Goal: Information Seeking & Learning: Find specific fact

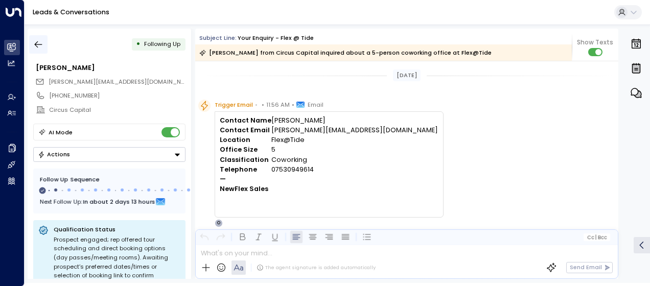
scroll to position [427, 0]
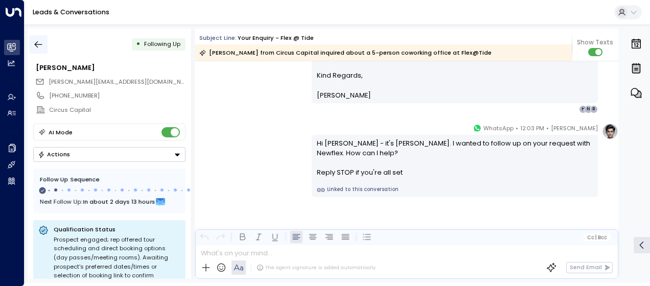
click at [38, 45] on icon "button" at bounding box center [38, 44] width 10 height 10
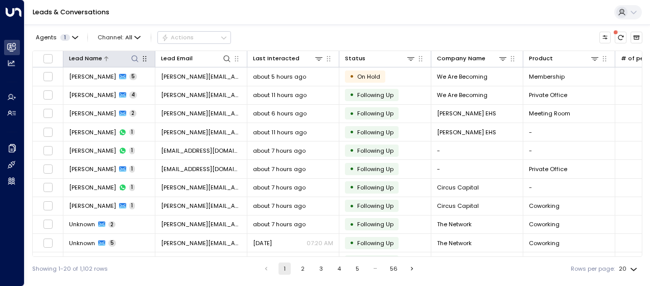
click at [133, 56] on icon at bounding box center [135, 59] width 8 height 8
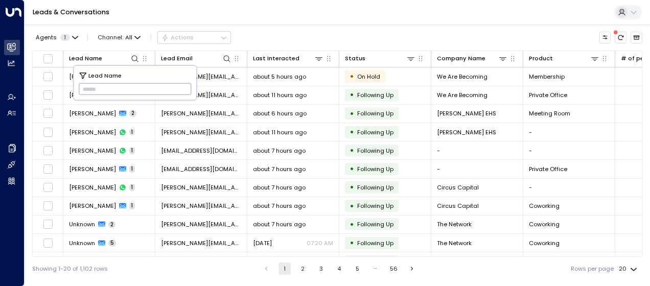
type input "**********"
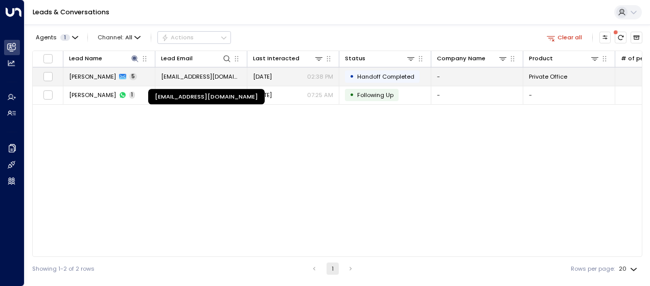
click at [229, 75] on span "[EMAIL_ADDRESS][DOMAIN_NAME]" at bounding box center [201, 77] width 80 height 8
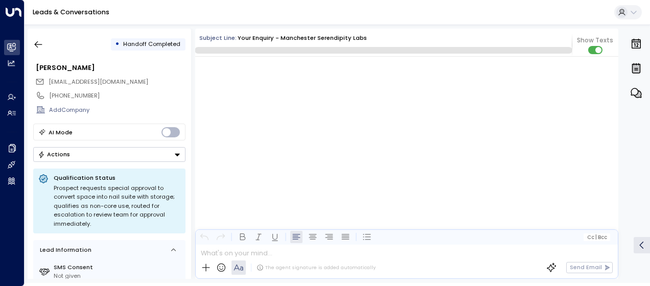
scroll to position [1494, 0]
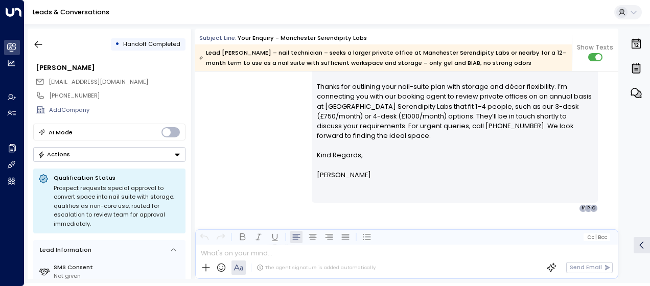
click at [243, 96] on div "[PERSON_NAME] • 02:38 PM • Email Hi [PERSON_NAME], Thanks for outlining your na…" at bounding box center [406, 130] width 423 height 166
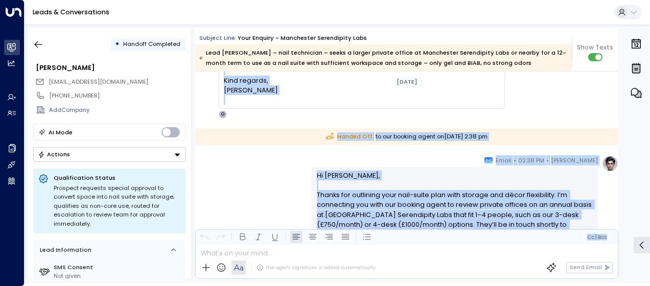
scroll to position [1207, 0]
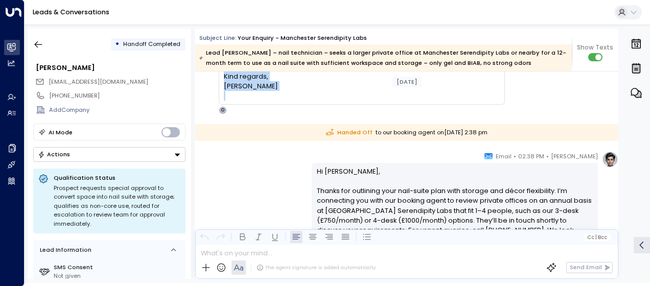
drag, startPoint x: 225, startPoint y: 108, endPoint x: 296, endPoint y: 93, distance: 72.1
click at [296, 93] on div "Hello [PERSON_NAME], My initial plan was to rent out on office space on a yearl…" at bounding box center [362, 22] width 276 height 157
drag, startPoint x: 296, startPoint y: 93, endPoint x: 271, endPoint y: 86, distance: 25.9
copy div "Hello [PERSON_NAME], My initial plan was to rent out on office space on a yearl…"
click at [36, 40] on icon "button" at bounding box center [38, 44] width 10 height 10
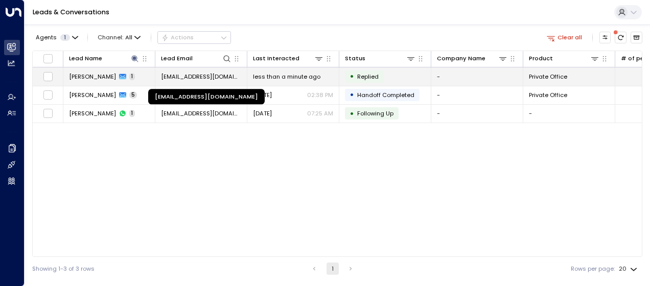
click at [191, 74] on span "[EMAIL_ADDRESS][DOMAIN_NAME]" at bounding box center [201, 77] width 80 height 8
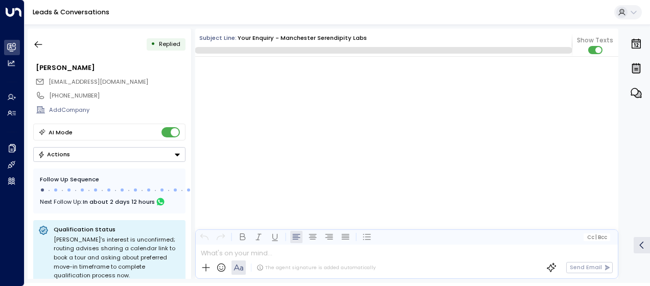
scroll to position [494, 0]
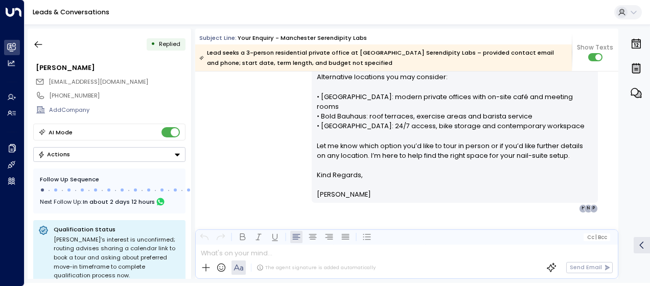
click at [262, 122] on div "[PERSON_NAME] • 06:44 PM • Email Hi [PERSON_NAME], Thanks for your interest in …" at bounding box center [406, 70] width 423 height 283
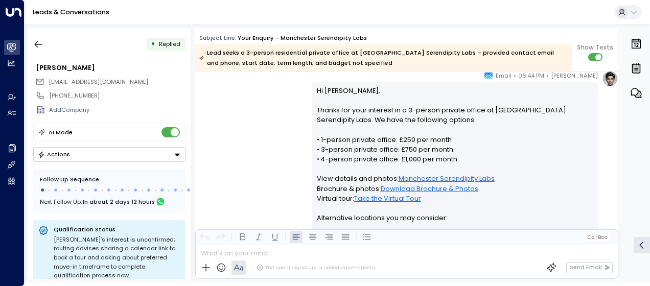
scroll to position [351, 0]
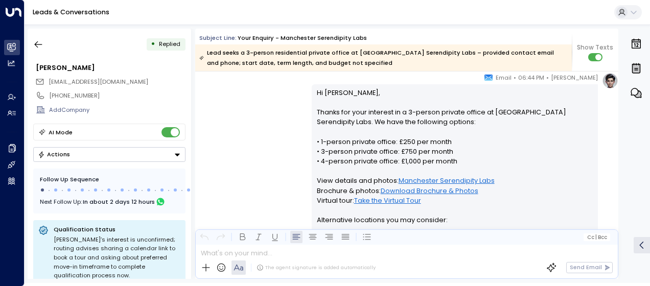
click at [278, 136] on div "[PERSON_NAME] • 06:44 PM • Email Hi [PERSON_NAME], Thanks for your interest in …" at bounding box center [406, 214] width 423 height 283
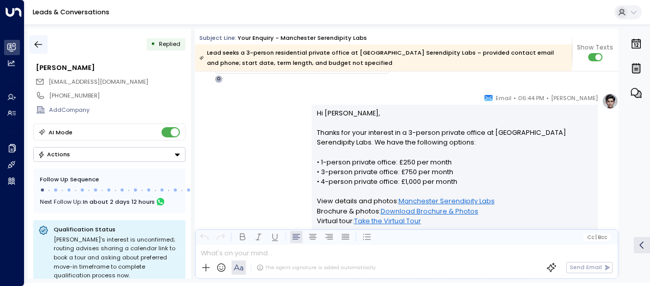
click at [39, 45] on icon "button" at bounding box center [38, 44] width 10 height 10
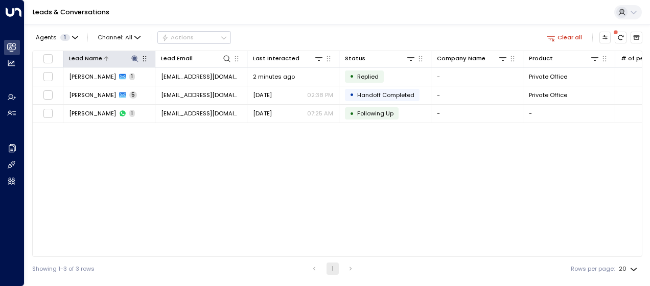
click at [136, 57] on icon at bounding box center [135, 59] width 8 height 8
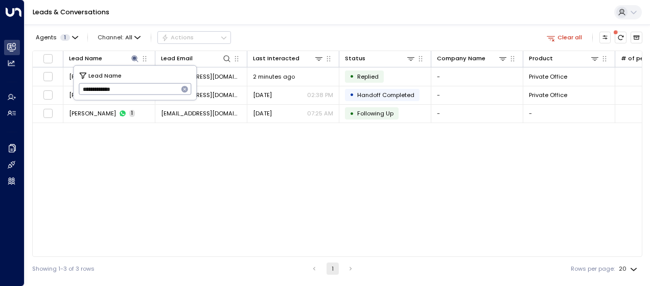
drag, startPoint x: 82, startPoint y: 89, endPoint x: 136, endPoint y: 93, distance: 54.3
click at [136, 93] on input "**********" at bounding box center [129, 89] width 100 height 17
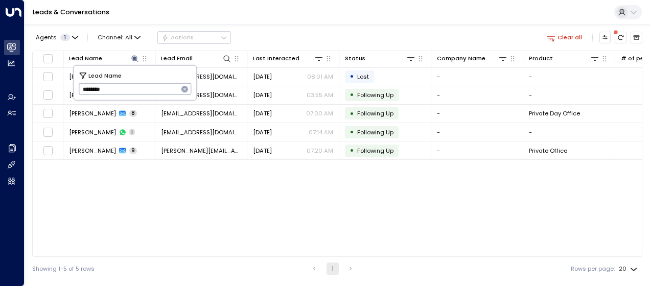
type input "********"
click at [237, 184] on div "Lead Name Lead Email Last Interacted Status Company Name Product # of people AI…" at bounding box center [337, 154] width 611 height 207
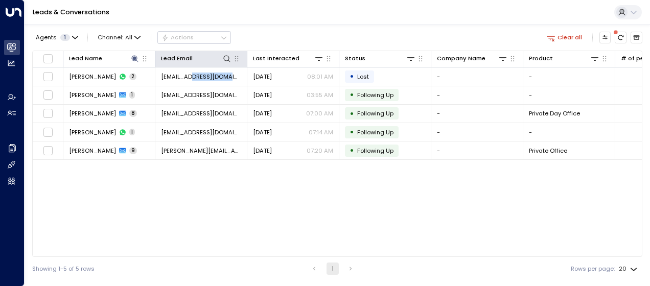
drag, startPoint x: 197, startPoint y: 77, endPoint x: 199, endPoint y: 67, distance: 10.0
click at [199, 67] on table "Lead Name Lead Email Last Interacted Status Company Name Product # of people AI…" at bounding box center [337, 105] width 609 height 109
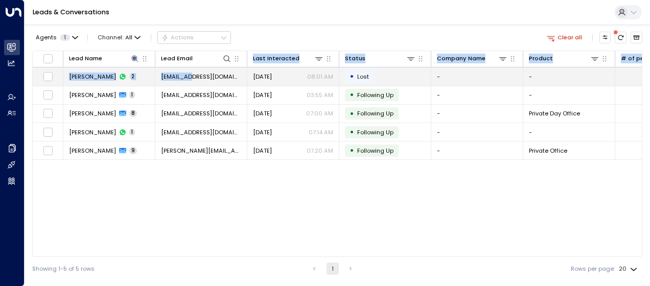
drag, startPoint x: 199, startPoint y: 67, endPoint x: 187, endPoint y: 75, distance: 14.9
click at [187, 75] on span "[EMAIL_ADDRESS][DOMAIN_NAME]" at bounding box center [201, 77] width 80 height 8
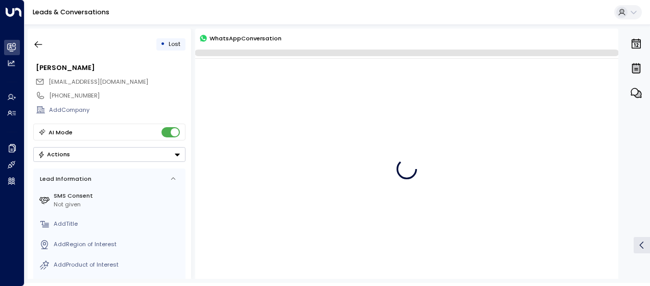
scroll to position [13, 0]
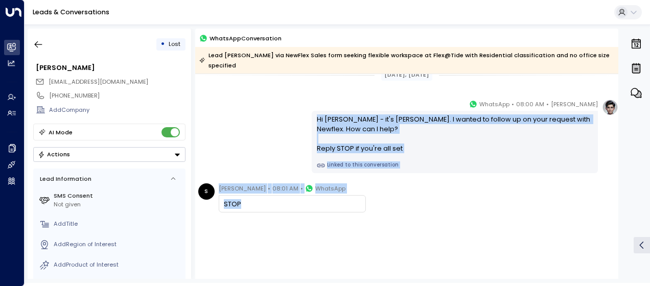
drag, startPoint x: 315, startPoint y: 107, endPoint x: 361, endPoint y: 191, distance: 95.9
click at [361, 191] on div "[DATE], [DATE] [PERSON_NAME] • 08:00 AM • WhatsApp Hi [PERSON_NAME] - it's [PER…" at bounding box center [406, 178] width 423 height 234
copy div "Hi [PERSON_NAME] - it's [PERSON_NAME]. I wanted to follow up on your request wi…"
click at [38, 44] on icon "button" at bounding box center [38, 44] width 10 height 10
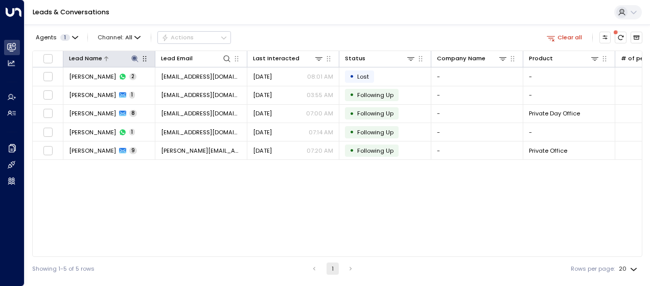
click at [136, 56] on icon at bounding box center [134, 58] width 7 height 7
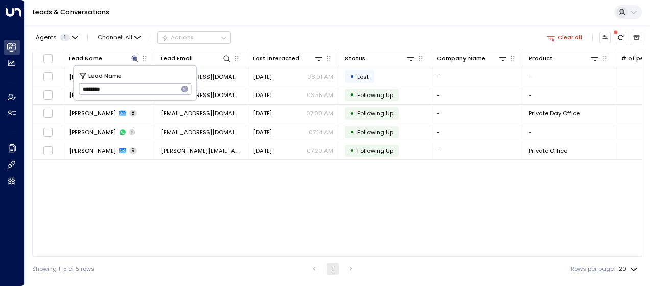
drag, startPoint x: 83, startPoint y: 87, endPoint x: 137, endPoint y: 84, distance: 54.3
click at [137, 84] on input "********" at bounding box center [129, 89] width 100 height 17
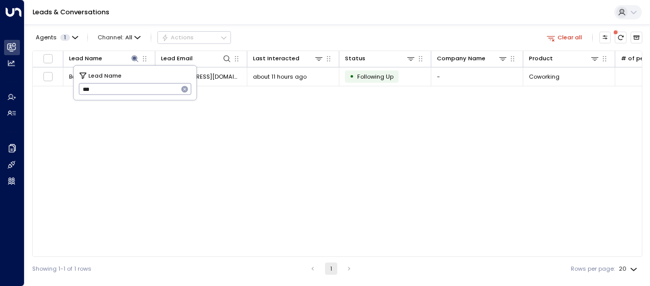
type input "****"
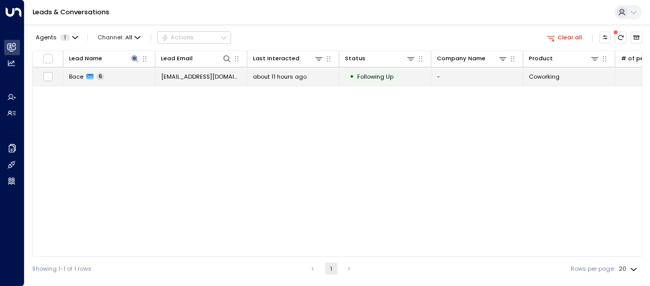
click at [258, 77] on span "about 11 hours ago" at bounding box center [280, 77] width 54 height 8
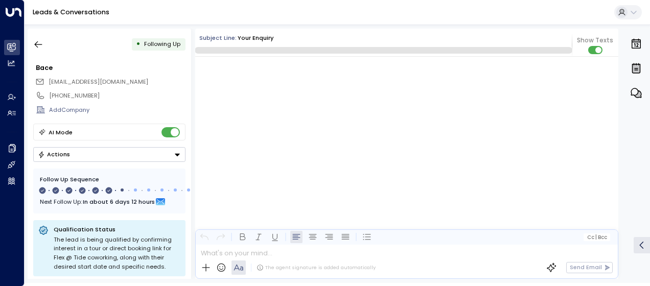
scroll to position [2923, 0]
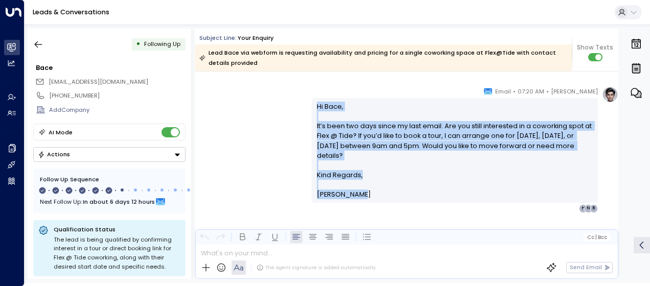
drag, startPoint x: 314, startPoint y: 106, endPoint x: 360, endPoint y: 193, distance: 98.8
click at [360, 193] on div "Hi Bace, It’s been two days since my last email. Are you still interested in a …" at bounding box center [455, 150] width 286 height 105
drag, startPoint x: 360, startPoint y: 193, endPoint x: 334, endPoint y: 168, distance: 36.5
copy div "Hi Bace, It’s been two days since my last email. Are you still interested in a …"
click at [39, 46] on icon "button" at bounding box center [38, 44] width 10 height 10
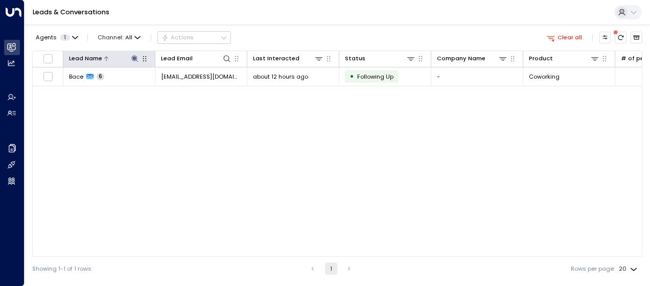
click at [137, 56] on icon at bounding box center [135, 59] width 8 height 8
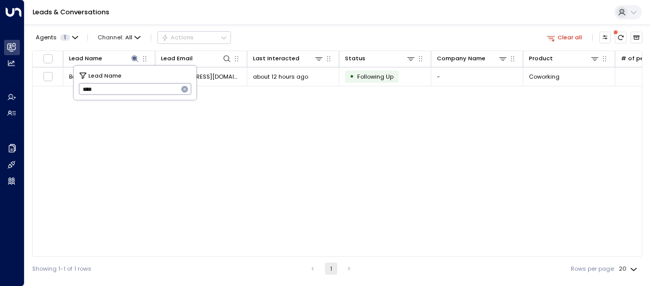
drag, startPoint x: 80, startPoint y: 89, endPoint x: 111, endPoint y: 87, distance: 31.2
click at [111, 87] on input "****" at bounding box center [129, 89] width 100 height 17
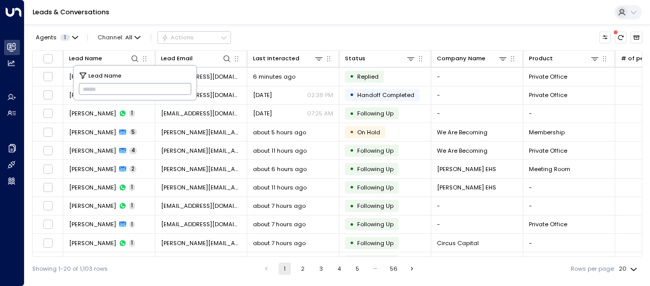
type input "********"
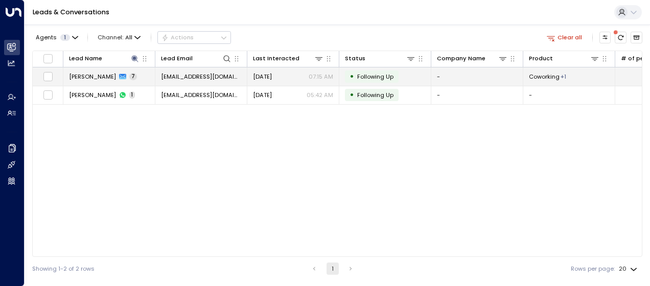
click at [216, 77] on span "[EMAIL_ADDRESS][DOMAIN_NAME]" at bounding box center [201, 77] width 80 height 8
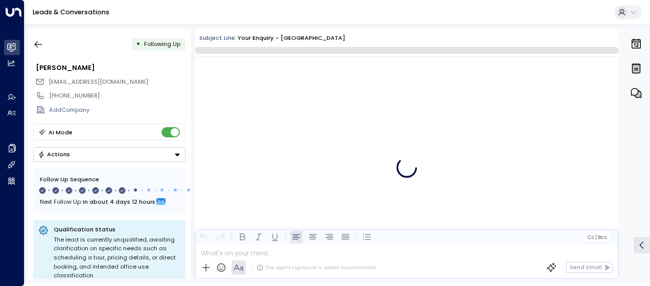
scroll to position [2675, 0]
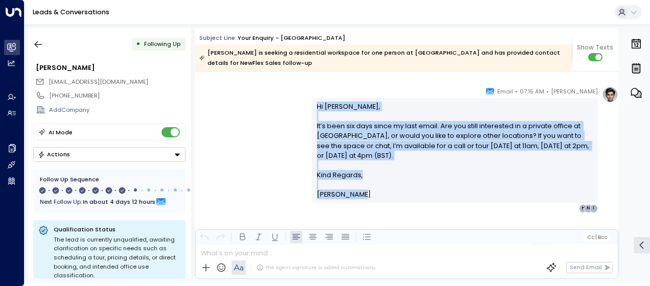
drag, startPoint x: 314, startPoint y: 107, endPoint x: 359, endPoint y: 193, distance: 96.3
click at [359, 193] on div "Hi [PERSON_NAME], It’s been six days since my last email. Are you still interes…" at bounding box center [455, 151] width 277 height 98
drag, startPoint x: 359, startPoint y: 193, endPoint x: 332, endPoint y: 155, distance: 46.1
copy div "Hi [PERSON_NAME], It’s been six days since my last email. Are you still interes…"
click at [40, 41] on icon "button" at bounding box center [38, 44] width 10 height 10
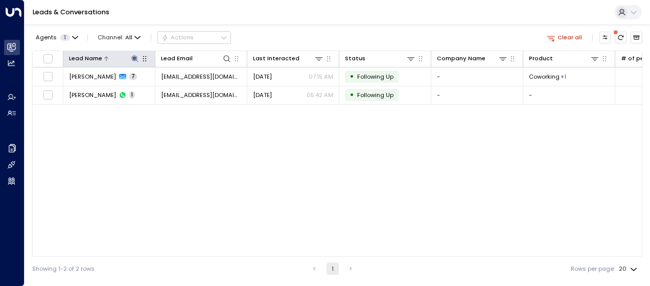
click at [134, 57] on icon at bounding box center [134, 58] width 7 height 7
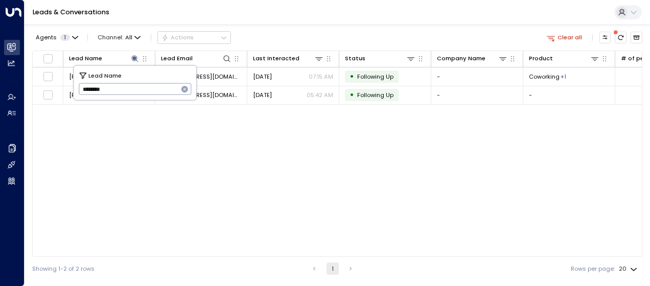
drag, startPoint x: 80, startPoint y: 89, endPoint x: 114, endPoint y: 91, distance: 33.8
click at [114, 91] on input "********" at bounding box center [129, 89] width 100 height 17
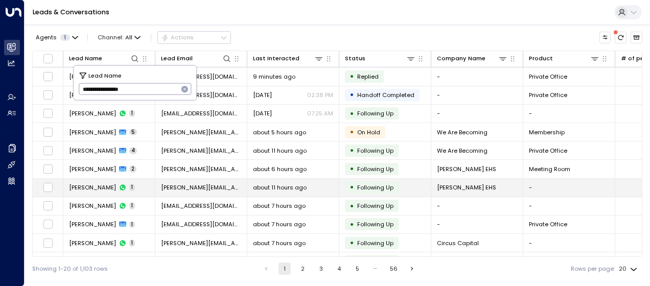
type input "**********"
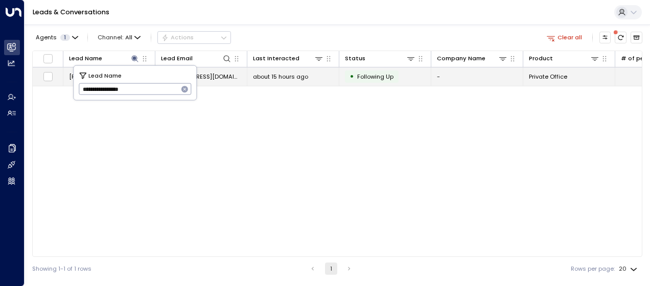
click at [212, 75] on span "[EMAIL_ADDRESS][DOMAIN_NAME]" at bounding box center [201, 77] width 80 height 8
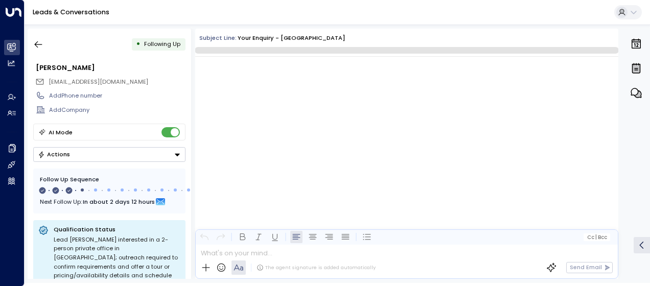
scroll to position [689, 0]
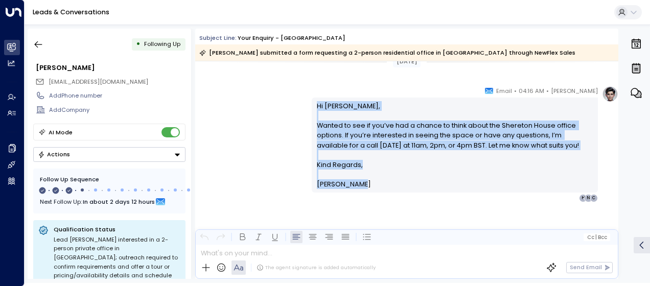
drag, startPoint x: 315, startPoint y: 105, endPoint x: 353, endPoint y: 185, distance: 87.8
click at [353, 185] on div "Hi [PERSON_NAME], Wanted to see if you’ve had a chance to think about the Shere…" at bounding box center [455, 145] width 277 height 88
drag, startPoint x: 353, startPoint y: 185, endPoint x: 331, endPoint y: 145, distance: 45.1
copy div "Hi [PERSON_NAME], Wanted to see if you’ve had a chance to think about the Shere…"
click at [36, 42] on icon "button" at bounding box center [38, 44] width 10 height 10
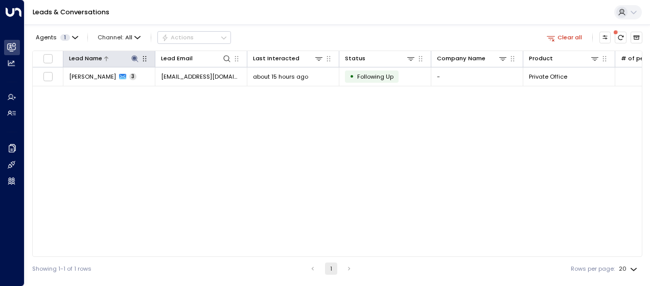
click at [134, 55] on icon at bounding box center [135, 59] width 8 height 8
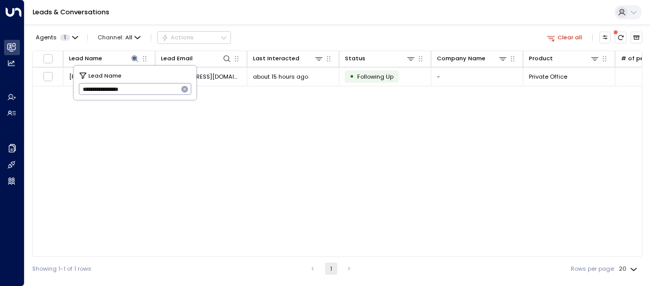
drag, startPoint x: 83, startPoint y: 88, endPoint x: 144, endPoint y: 90, distance: 60.9
click at [144, 90] on input "**********" at bounding box center [129, 89] width 100 height 17
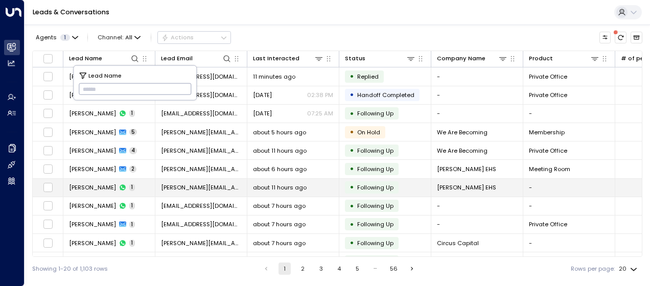
type input "**********"
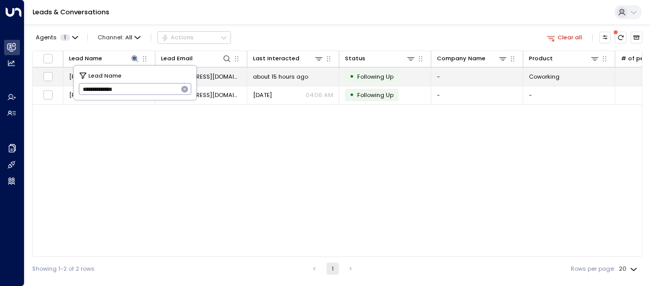
click at [288, 74] on span "about 15 hours ago" at bounding box center [280, 77] width 55 height 8
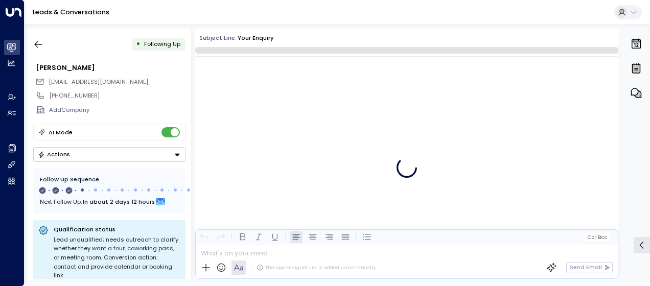
scroll to position [815, 0]
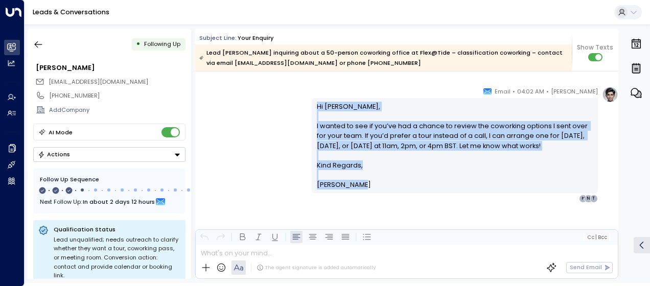
drag, startPoint x: 316, startPoint y: 106, endPoint x: 365, endPoint y: 204, distance: 109.3
click at [365, 203] on div "[PERSON_NAME] • 04:02 AM • Email Hi [PERSON_NAME], I wanted to see if you’ve ha…" at bounding box center [455, 144] width 286 height 117
drag, startPoint x: 365, startPoint y: 204, endPoint x: 330, endPoint y: 140, distance: 72.3
copy div "Hi [PERSON_NAME], I wanted to see if you’ve had a chance to review the coworkin…"
click at [41, 43] on icon "button" at bounding box center [38, 44] width 10 height 10
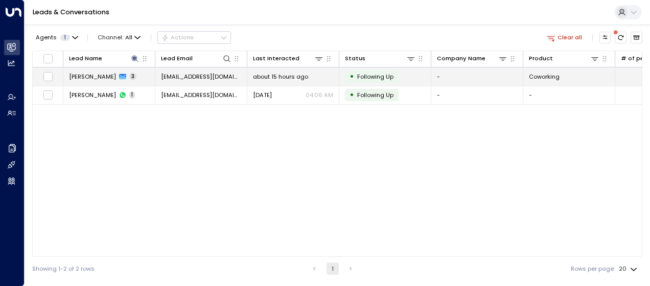
click at [198, 78] on span "[EMAIL_ADDRESS][DOMAIN_NAME]" at bounding box center [201, 77] width 80 height 8
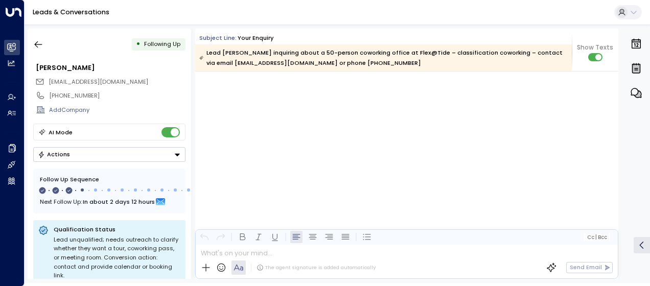
scroll to position [908, 0]
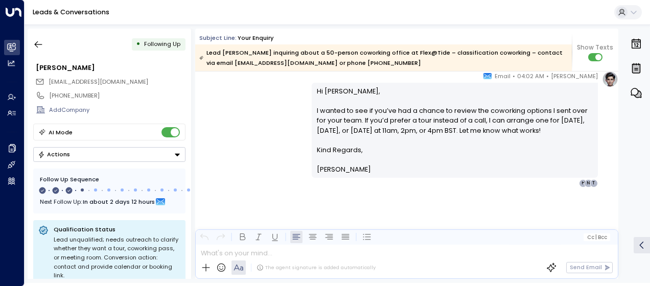
click at [282, 107] on div "[PERSON_NAME] • 04:02 AM • Email Hi [PERSON_NAME], I wanted to see if you’ve ha…" at bounding box center [406, 129] width 423 height 117
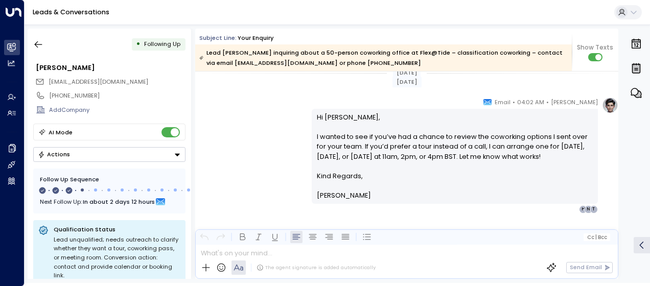
scroll to position [778, 0]
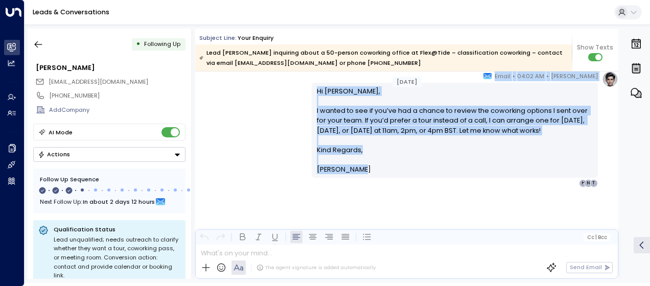
drag, startPoint x: 315, startPoint y: 100, endPoint x: 373, endPoint y: 185, distance: 102.7
drag, startPoint x: 373, startPoint y: 185, endPoint x: 355, endPoint y: 115, distance: 71.7
copy div "[DATE] [PERSON_NAME] • 04:02 AM • Email Hi [PERSON_NAME], I wanted to see if yo…"
click at [41, 40] on icon "button" at bounding box center [38, 44] width 10 height 10
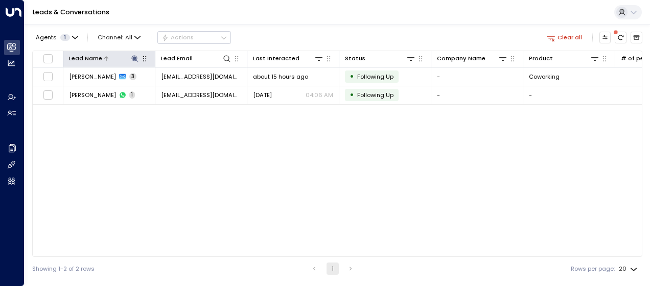
click at [134, 55] on icon at bounding box center [135, 59] width 8 height 8
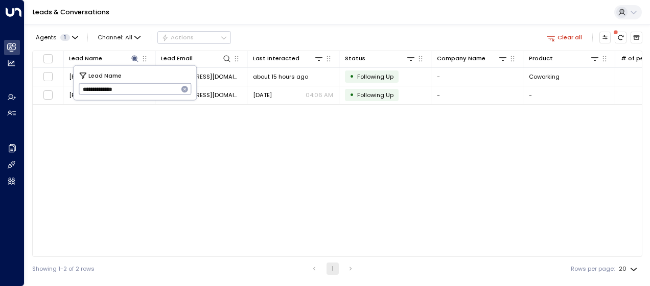
drag, startPoint x: 80, startPoint y: 87, endPoint x: 147, endPoint y: 89, distance: 67.5
click at [147, 89] on input "**********" at bounding box center [129, 89] width 100 height 17
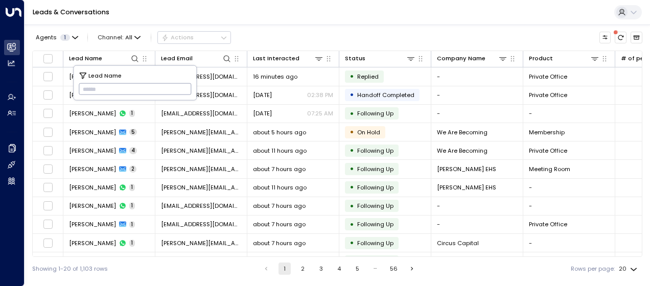
type input "**********"
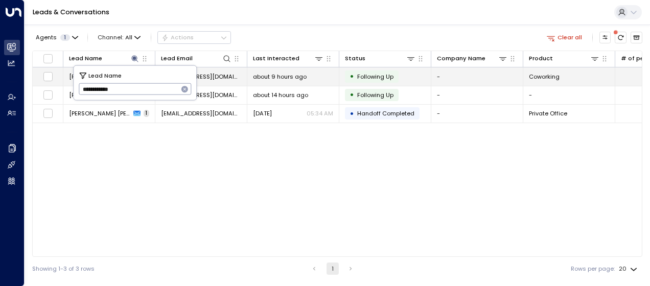
click at [225, 73] on td "[EMAIL_ADDRESS][DOMAIN_NAME]" at bounding box center [201, 76] width 92 height 18
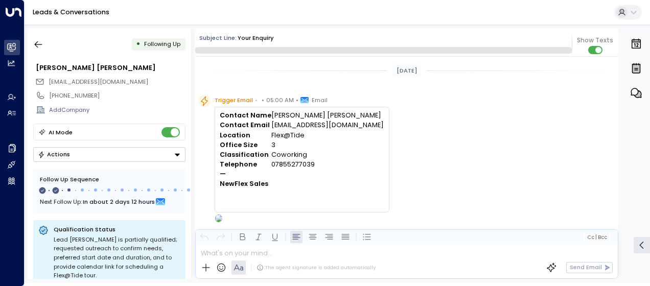
scroll to position [475, 0]
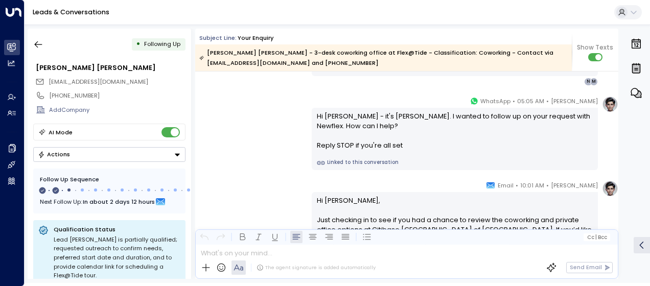
click at [300, 120] on div "[PERSON_NAME] • 05:05 AM • WhatsApp Hi [PERSON_NAME] - it's [PERSON_NAME]. I wa…" at bounding box center [406, 133] width 423 height 74
drag, startPoint x: 315, startPoint y: 114, endPoint x: 185, endPoint y: 173, distance: 143.0
drag, startPoint x: 185, startPoint y: 173, endPoint x: 402, endPoint y: 95, distance: 230.5
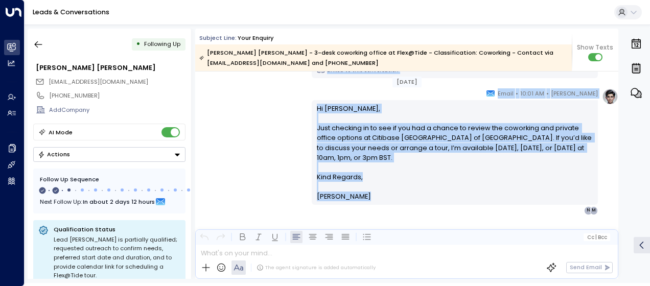
scroll to position [584, 0]
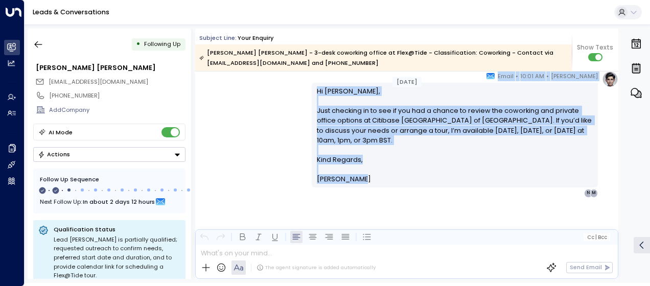
drag, startPoint x: 313, startPoint y: 111, endPoint x: 366, endPoint y: 175, distance: 82.9
drag, startPoint x: 366, startPoint y: 175, endPoint x: 329, endPoint y: 143, distance: 48.9
copy div "Hi [PERSON_NAME] - it's [PERSON_NAME]. I wanted to follow up on your request wi…"
click at [41, 44] on icon "button" at bounding box center [39, 44] width 8 height 7
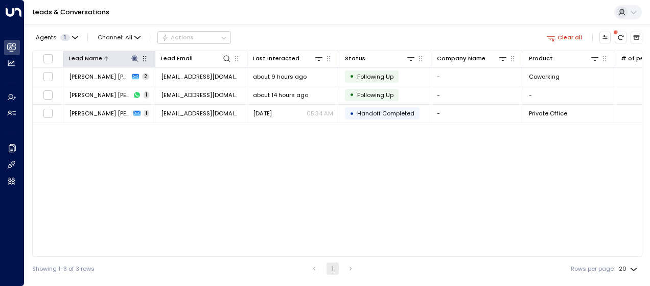
click at [135, 58] on icon at bounding box center [134, 58] width 7 height 7
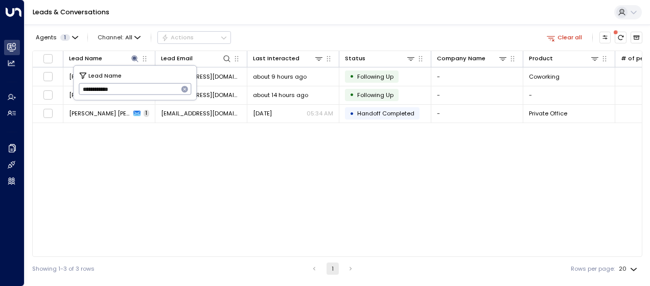
drag, startPoint x: 79, startPoint y: 88, endPoint x: 140, endPoint y: 88, distance: 60.8
click at [140, 88] on input "**********" at bounding box center [129, 89] width 100 height 17
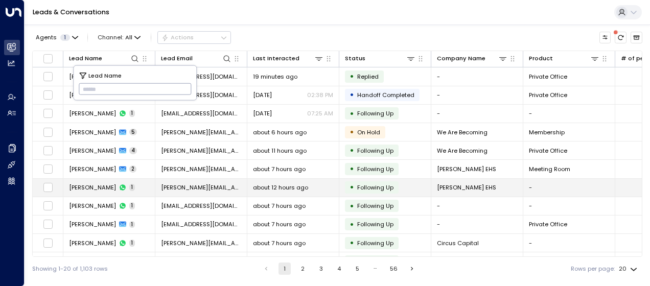
type input "**********"
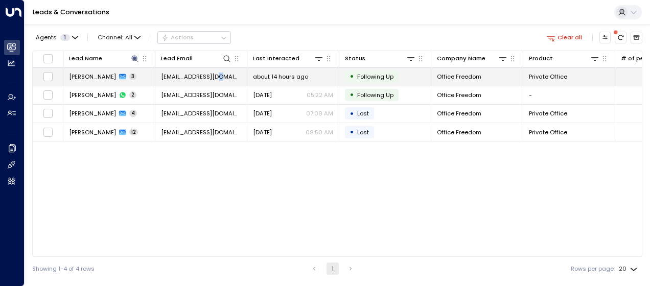
click at [216, 70] on td "[EMAIL_ADDRESS][DOMAIN_NAME]" at bounding box center [201, 76] width 92 height 18
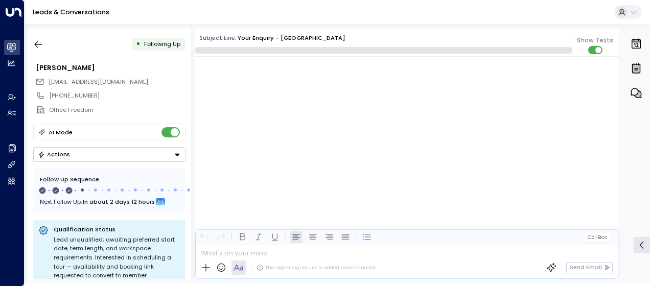
scroll to position [767, 0]
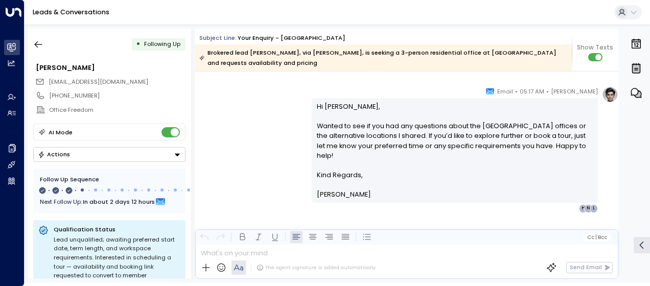
click at [298, 115] on div "[PERSON_NAME] • 05:17 AM • Email Hi [PERSON_NAME], Wanted to see if you had any…" at bounding box center [406, 149] width 423 height 126
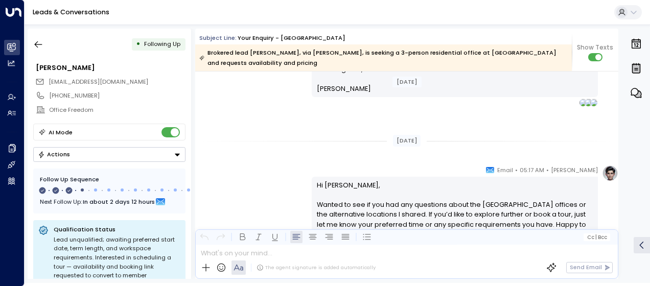
scroll to position [974, 0]
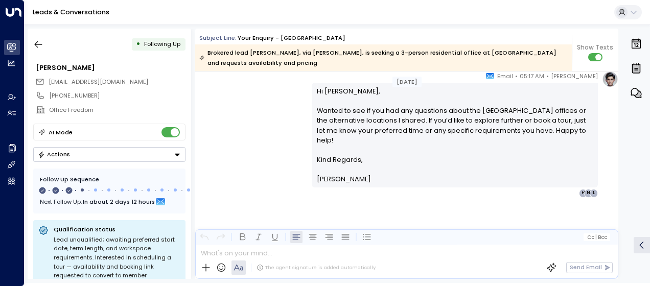
drag, startPoint x: 315, startPoint y: 120, endPoint x: 389, endPoint y: 291, distance: 186.9
copy div "Lo Ipsu, Dolor sit ame cons adipisci el sed doeiusm tempori ut Labore Etdolore …"
